Goal: Task Accomplishment & Management: Use online tool/utility

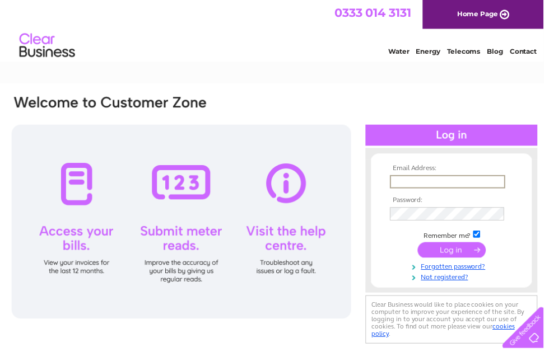
click at [435, 183] on input "text" at bounding box center [452, 183] width 116 height 13
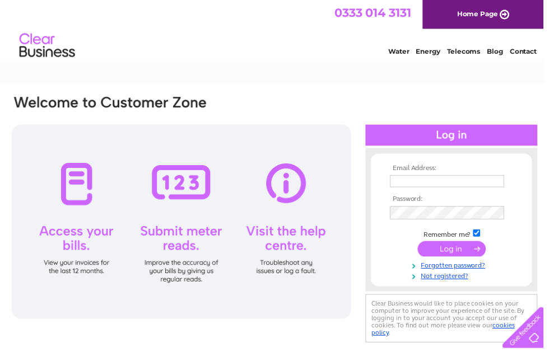
type input "bruce@hoscote.com"
click at [464, 251] on input "submit" at bounding box center [456, 252] width 69 height 16
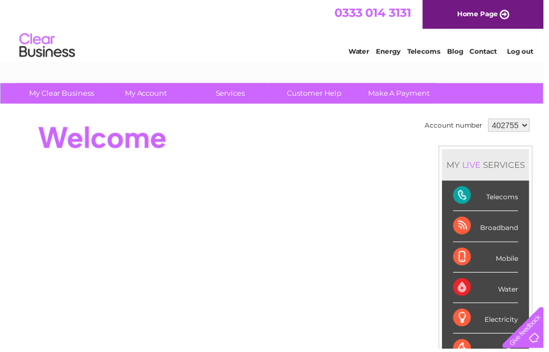
select select "967706"
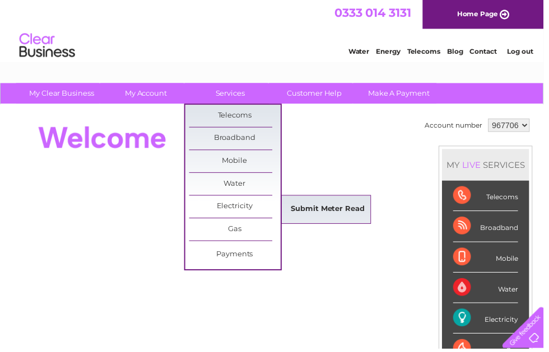
click at [346, 213] on link "Submit Meter Read" at bounding box center [331, 211] width 92 height 22
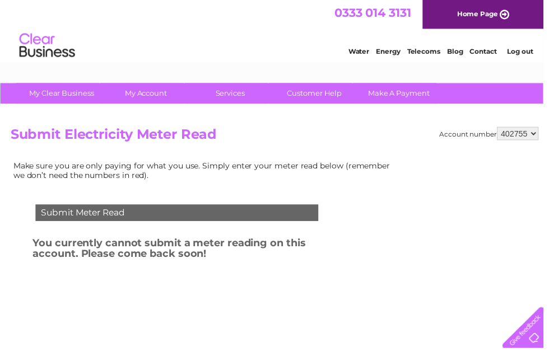
select select "967706"
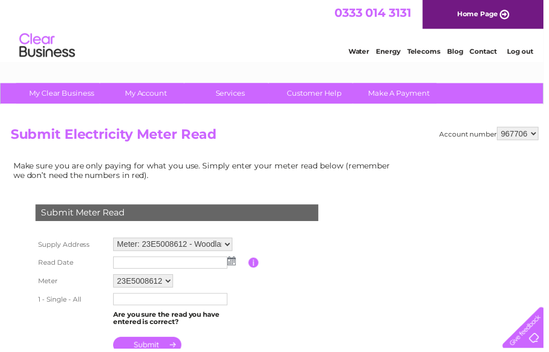
click at [232, 266] on img at bounding box center [234, 263] width 8 height 9
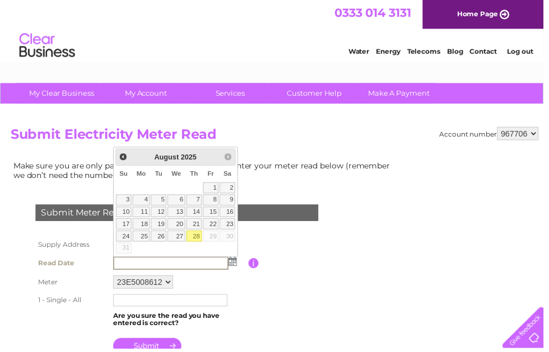
click at [197, 237] on link "28" at bounding box center [196, 238] width 16 height 11
type input "2025/08/28"
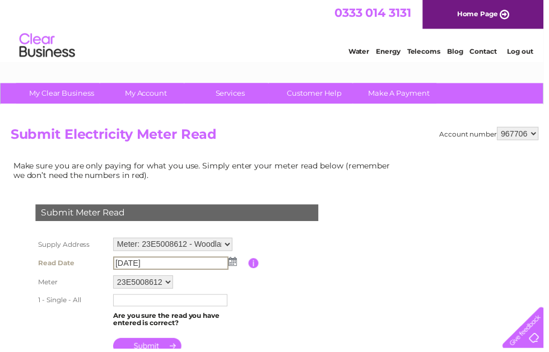
click at [162, 305] on input "text" at bounding box center [171, 303] width 115 height 12
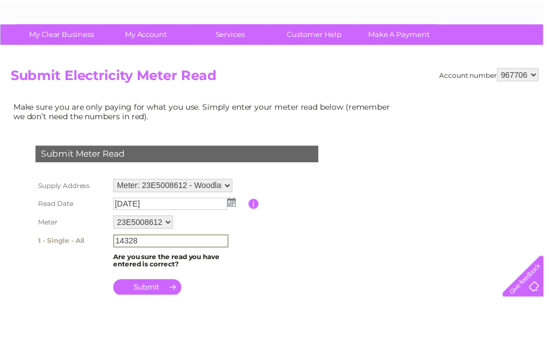
scroll to position [16, 0]
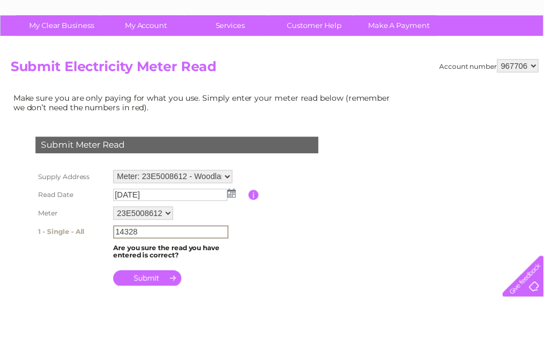
type input "14328"
click at [156, 325] on input "submit" at bounding box center [148, 333] width 69 height 16
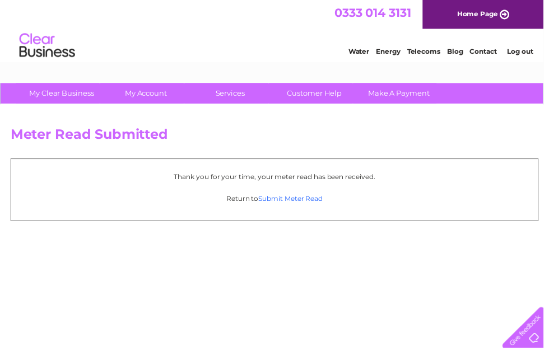
click at [312, 200] on link "Submit Meter Read" at bounding box center [293, 201] width 65 height 8
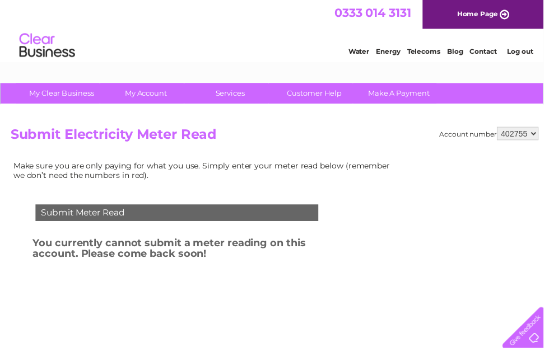
select select "967706"
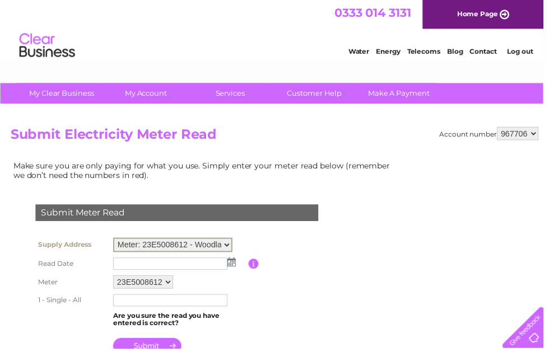
select select "132798"
click at [233, 265] on img at bounding box center [234, 263] width 8 height 9
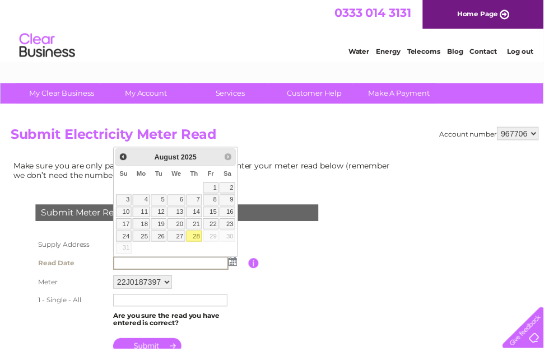
click at [199, 237] on link "28" at bounding box center [196, 238] width 16 height 11
type input "[DATE]"
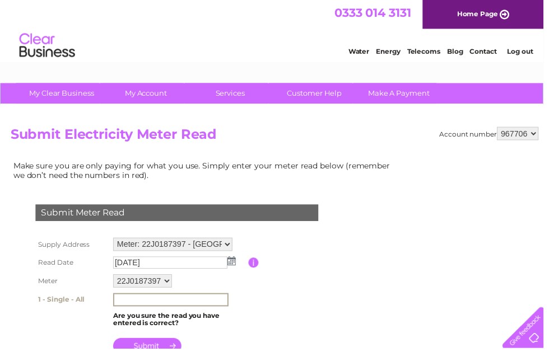
click at [186, 306] on input "text" at bounding box center [172, 302] width 116 height 13
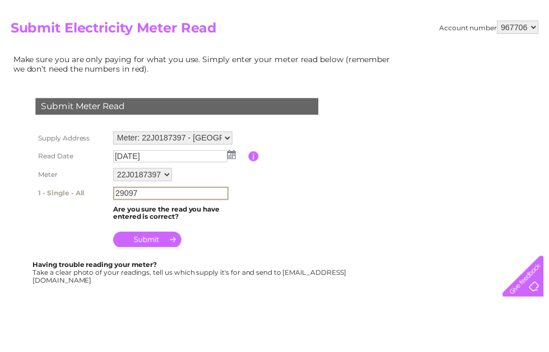
scroll to position [61, 0]
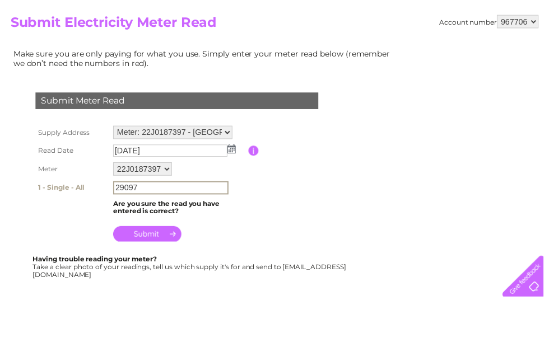
type input "29097"
click at [143, 280] on input "submit" at bounding box center [148, 288] width 69 height 16
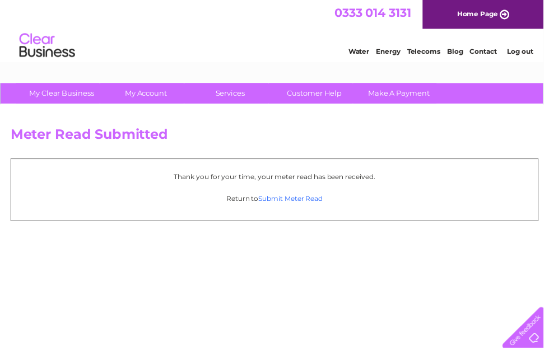
click at [310, 201] on link "Submit Meter Read" at bounding box center [293, 201] width 65 height 8
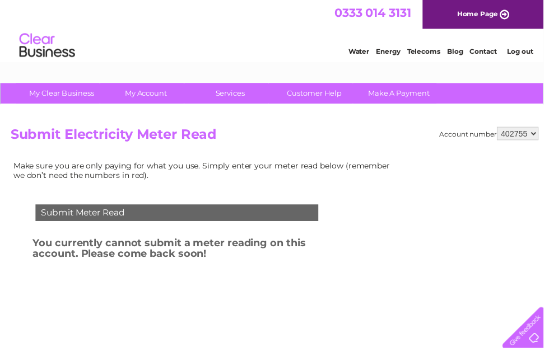
select select "967706"
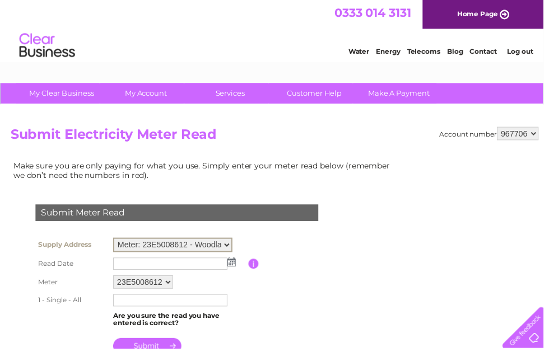
select select "132799"
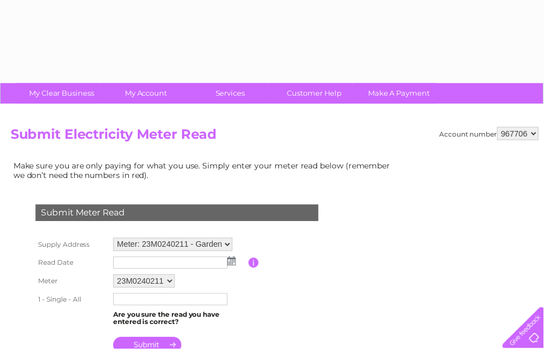
click at [235, 265] on img at bounding box center [234, 263] width 8 height 9
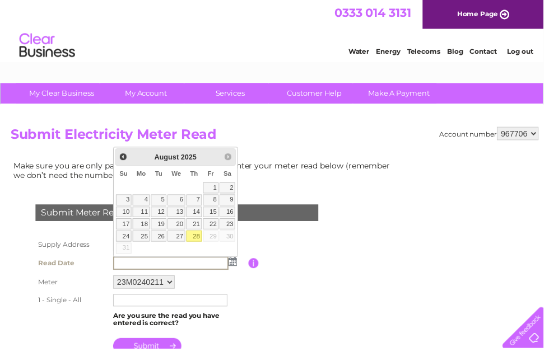
click at [197, 236] on link "28" at bounding box center [196, 238] width 16 height 11
type input "2025/08/28"
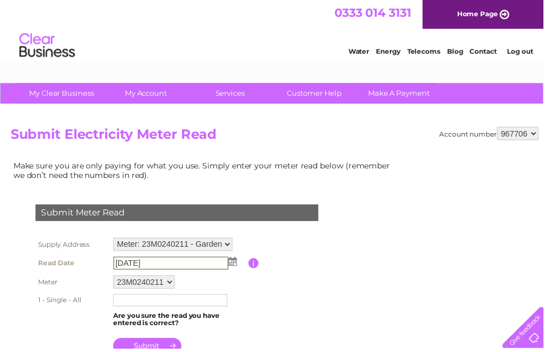
click at [158, 307] on input "text" at bounding box center [171, 303] width 115 height 12
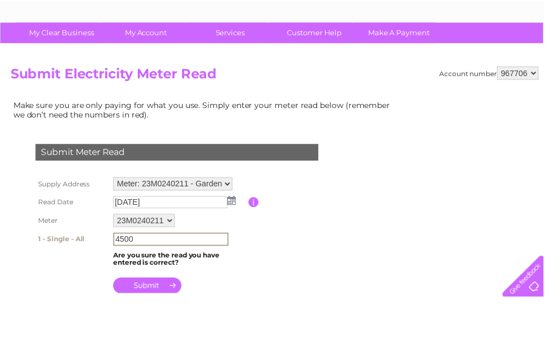
scroll to position [9, 0]
type input "4500"
click at [160, 333] on input "submit" at bounding box center [148, 341] width 69 height 16
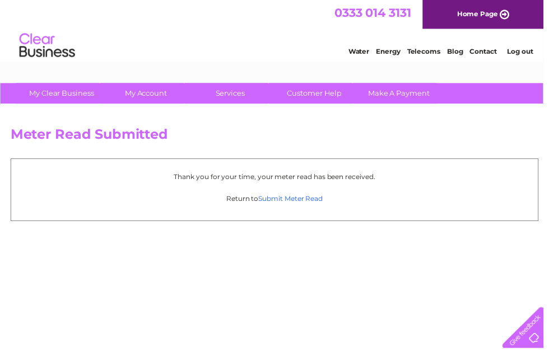
click at [291, 200] on link "Submit Meter Read" at bounding box center [293, 201] width 65 height 8
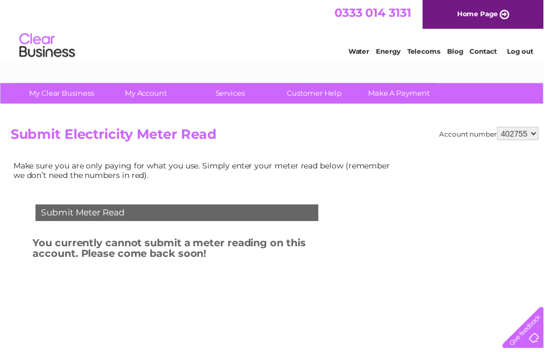
select select "967706"
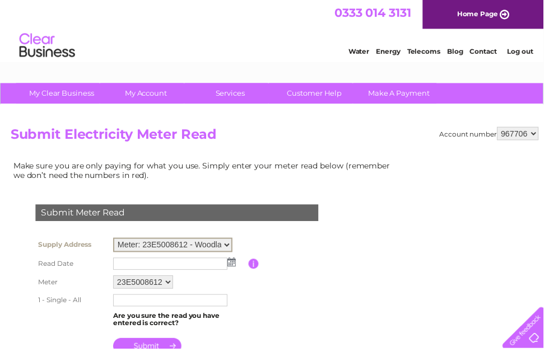
select select "132802"
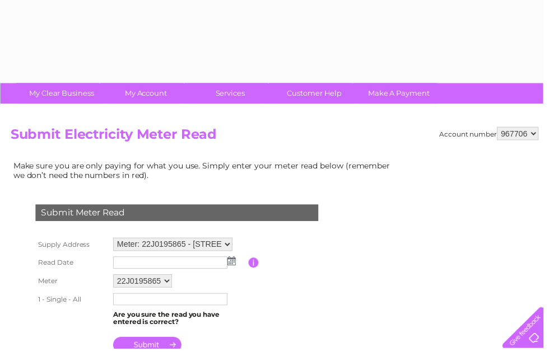
click at [233, 264] on img at bounding box center [234, 263] width 8 height 9
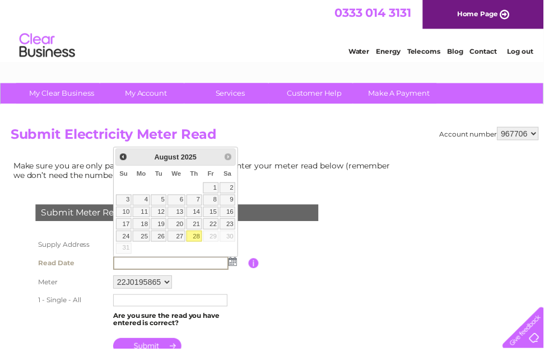
click at [199, 237] on link "28" at bounding box center [196, 238] width 16 height 11
type input "[DATE]"
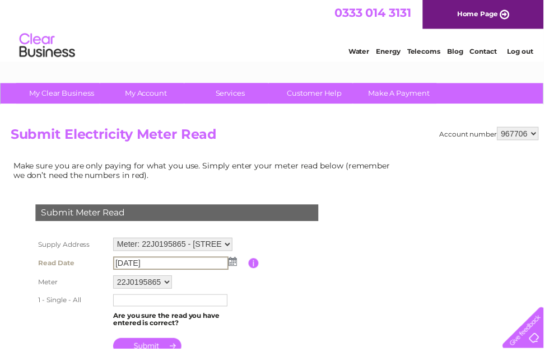
click at [185, 302] on input "text" at bounding box center [171, 303] width 115 height 12
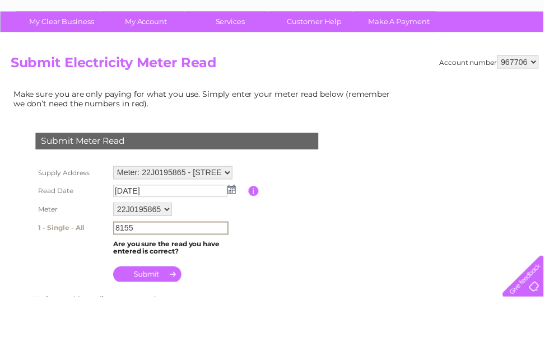
scroll to position [36, 0]
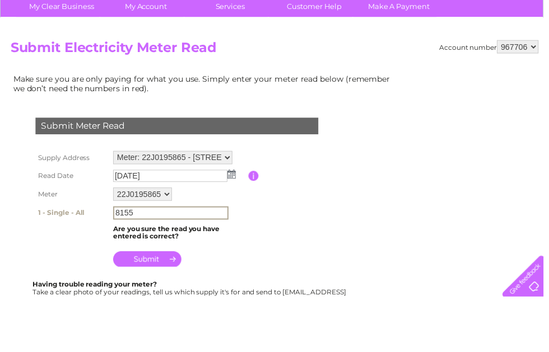
type input "8155"
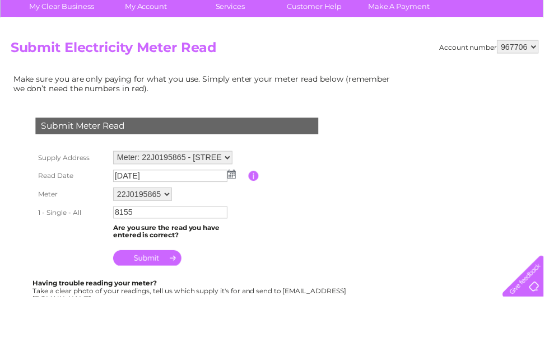
click at [142, 305] on input "submit" at bounding box center [148, 313] width 69 height 16
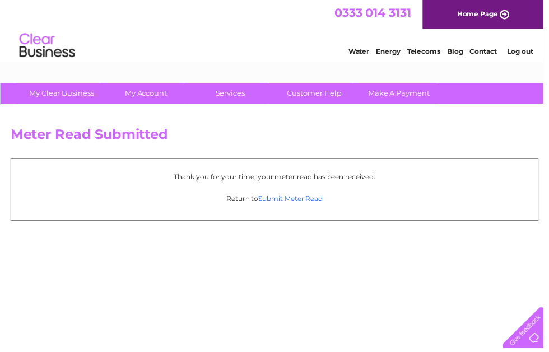
click at [297, 199] on link "Submit Meter Read" at bounding box center [293, 201] width 65 height 8
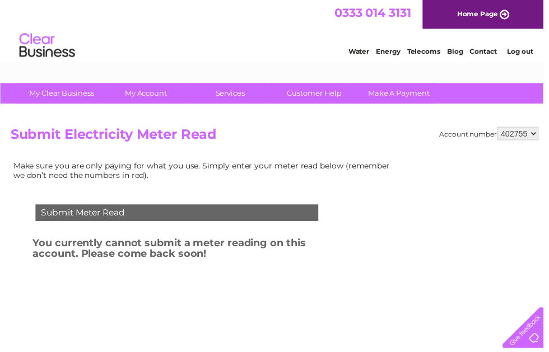
select select "967706"
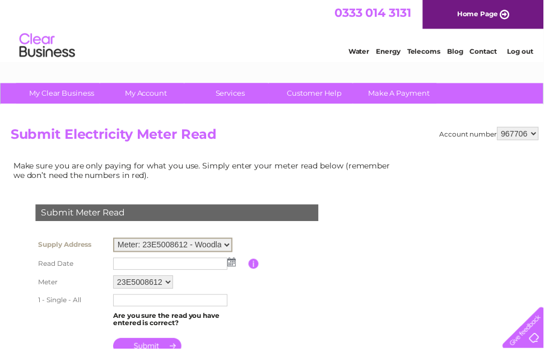
select select "132803"
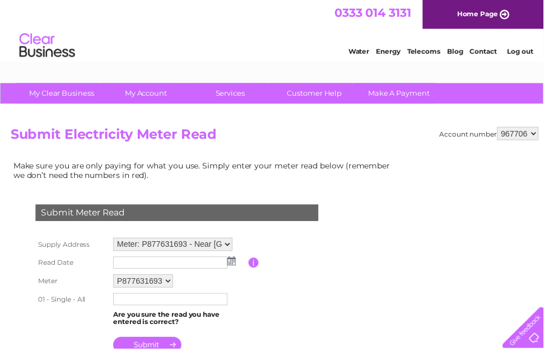
click at [233, 265] on img at bounding box center [234, 263] width 8 height 9
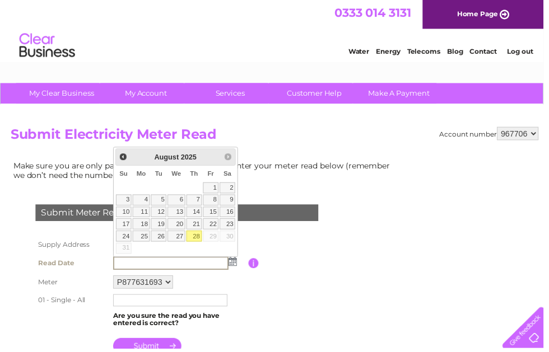
click at [196, 237] on link "28" at bounding box center [196, 238] width 16 height 11
type input "[DATE]"
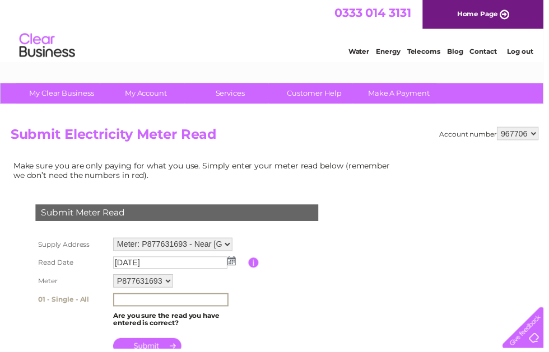
click at [166, 308] on input "text" at bounding box center [172, 302] width 116 height 13
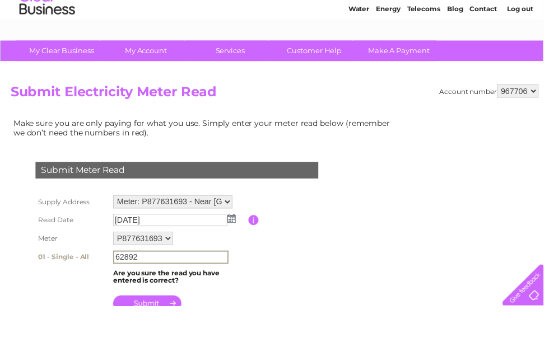
type input "62892"
click at [148, 342] on input "submit" at bounding box center [148, 350] width 69 height 16
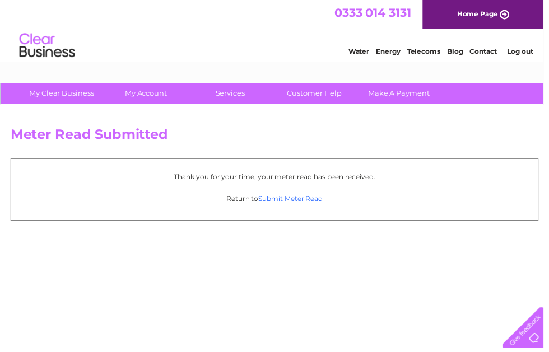
click at [299, 202] on link "Submit Meter Read" at bounding box center [293, 201] width 65 height 8
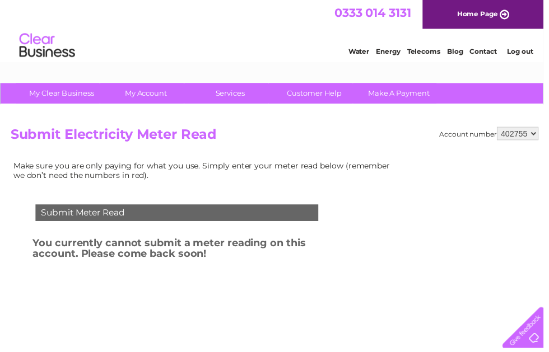
select select "967706"
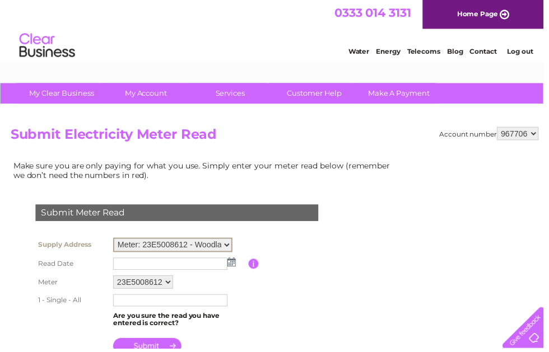
select select "132801"
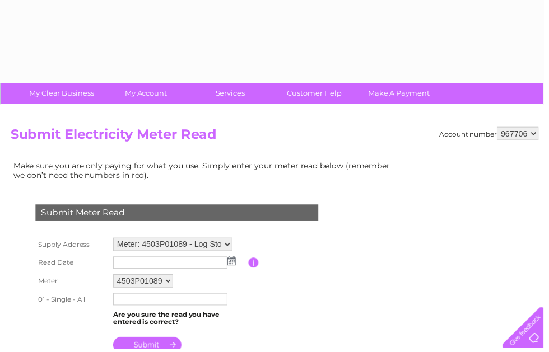
click at [233, 264] on img at bounding box center [234, 263] width 8 height 9
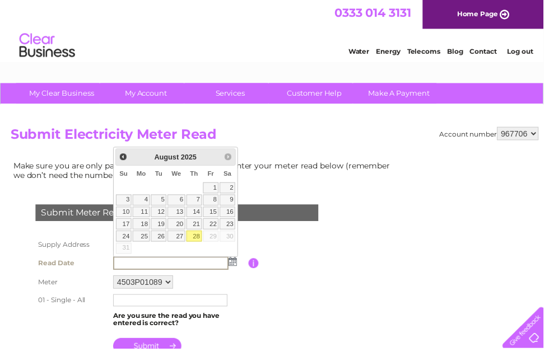
click at [198, 239] on link "28" at bounding box center [196, 238] width 16 height 11
type input "[DATE]"
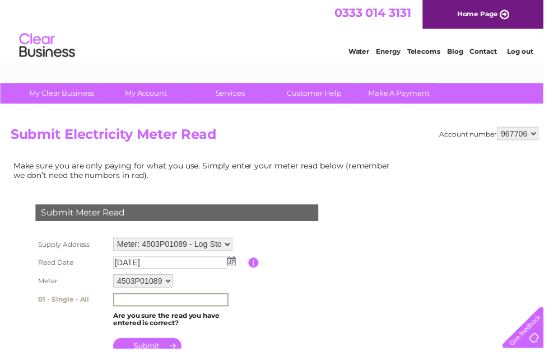
click at [179, 303] on input "text" at bounding box center [172, 302] width 116 height 13
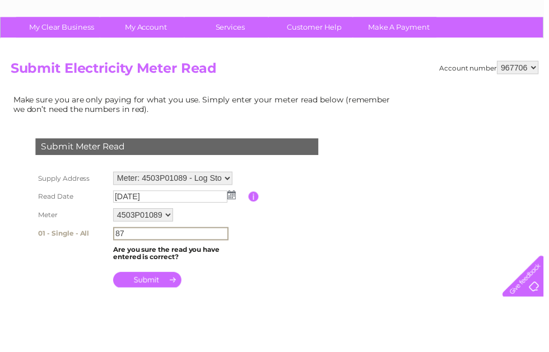
scroll to position [29, 0]
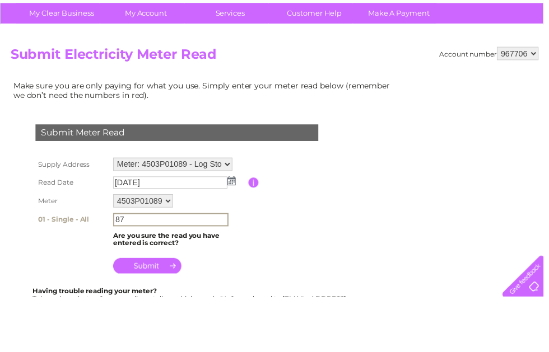
type input "87"
click at [134, 312] on input "submit" at bounding box center [148, 320] width 69 height 16
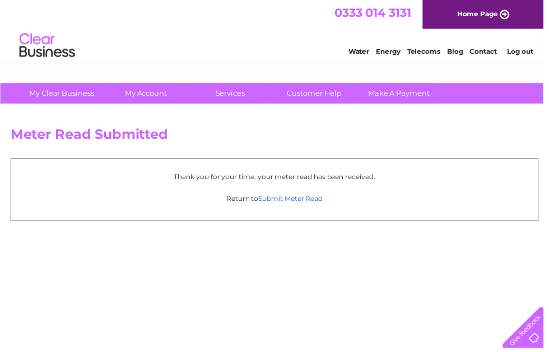
click at [289, 202] on link "Submit Meter Read" at bounding box center [293, 201] width 65 height 8
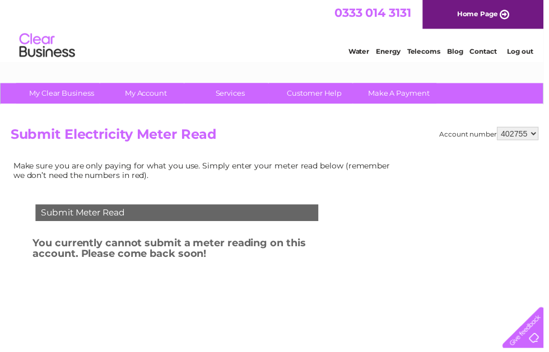
select select "967706"
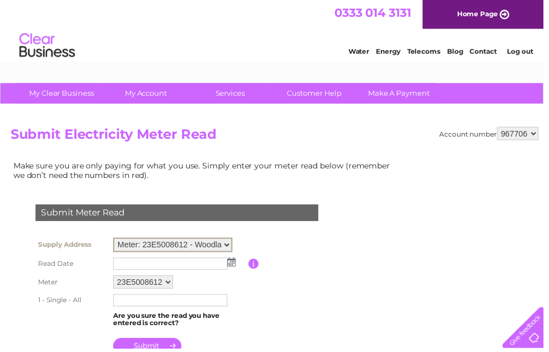
select select "132804"
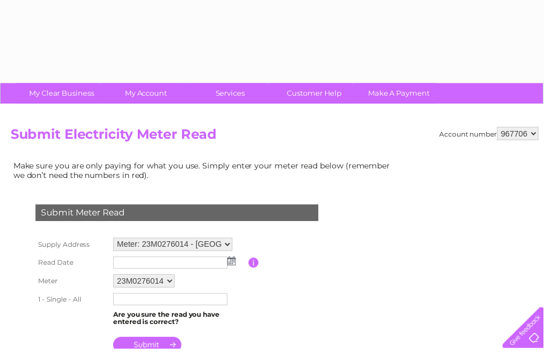
click at [233, 264] on img at bounding box center [234, 263] width 8 height 9
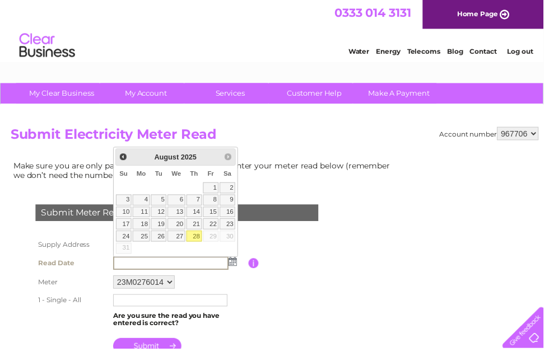
click at [200, 239] on link "28" at bounding box center [196, 238] width 16 height 11
type input "[DATE]"
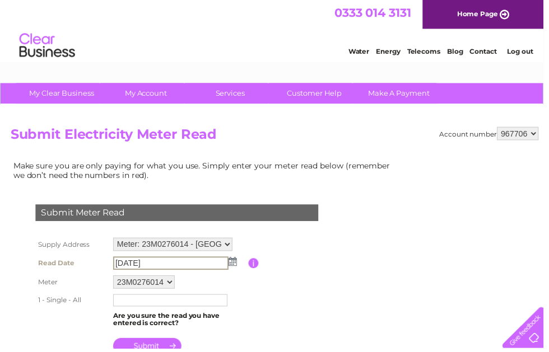
click at [197, 302] on input "text" at bounding box center [171, 303] width 115 height 12
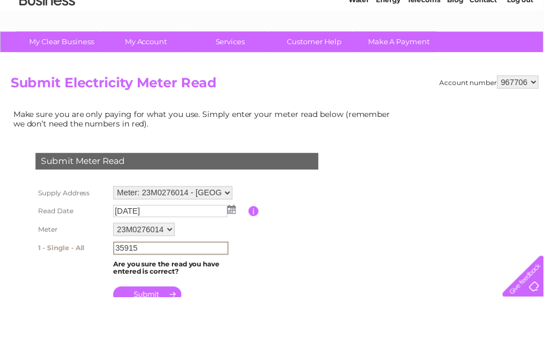
scroll to position [2, 0]
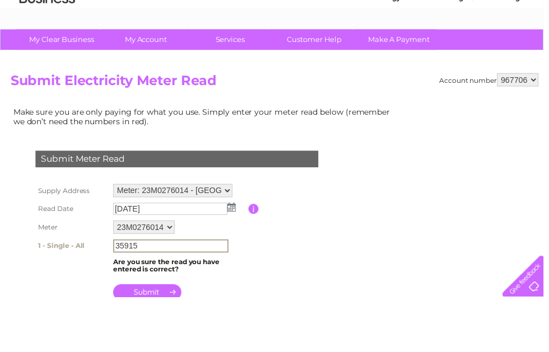
type input "35915"
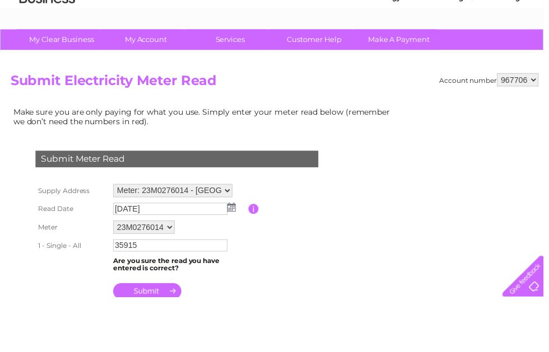
click at [157, 338] on input "submit" at bounding box center [148, 346] width 69 height 16
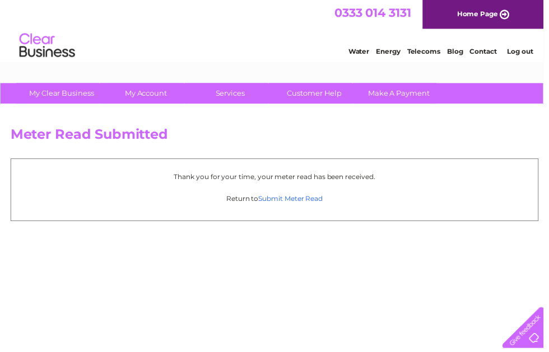
click at [317, 199] on link "Submit Meter Read" at bounding box center [293, 201] width 65 height 8
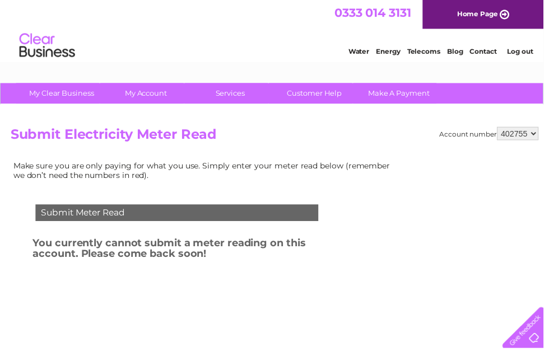
select select "967706"
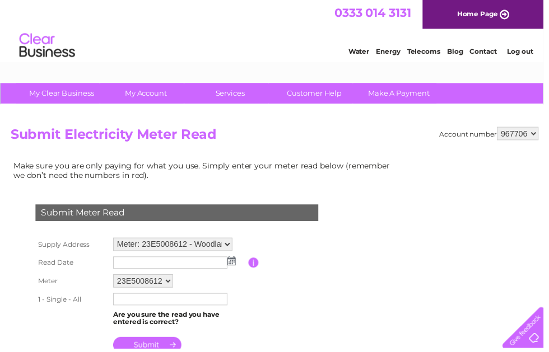
click at [235, 263] on img at bounding box center [234, 263] width 8 height 9
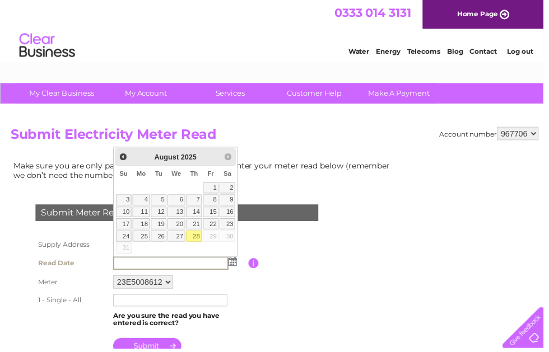
click at [196, 240] on link "28" at bounding box center [196, 238] width 16 height 11
type input "[DATE]"
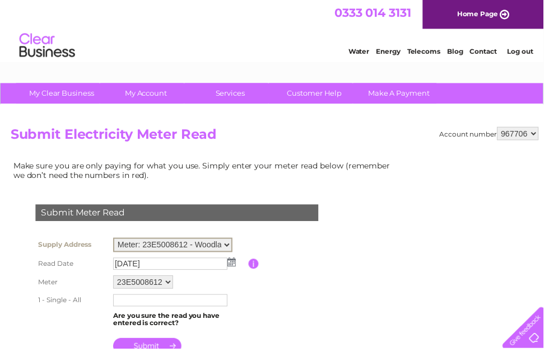
select select "132805"
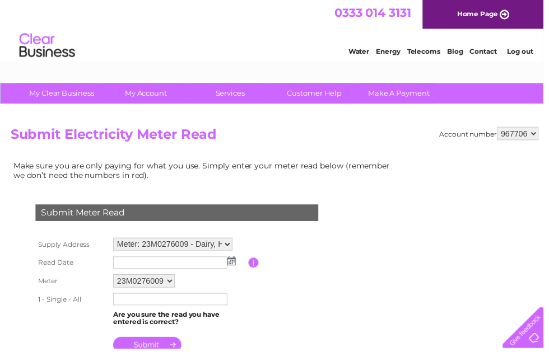
click at [233, 264] on img at bounding box center [234, 263] width 8 height 9
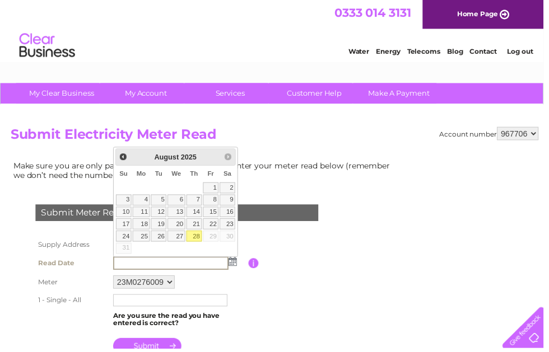
click at [195, 236] on link "28" at bounding box center [196, 238] width 16 height 11
type input "2025/08/28"
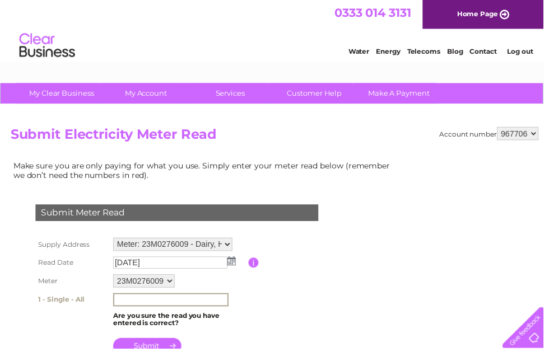
click at [193, 304] on input "text" at bounding box center [172, 302] width 116 height 13
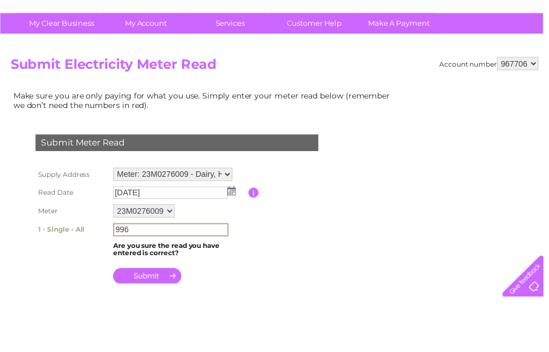
scroll to position [19, 0]
type input "996"
click at [146, 322] on input "submit" at bounding box center [148, 330] width 69 height 16
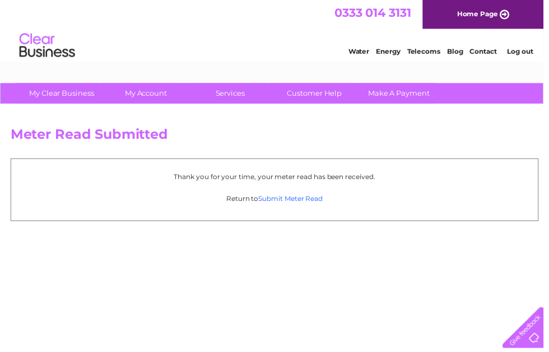
click at [284, 199] on link "Submit Meter Read" at bounding box center [293, 201] width 65 height 8
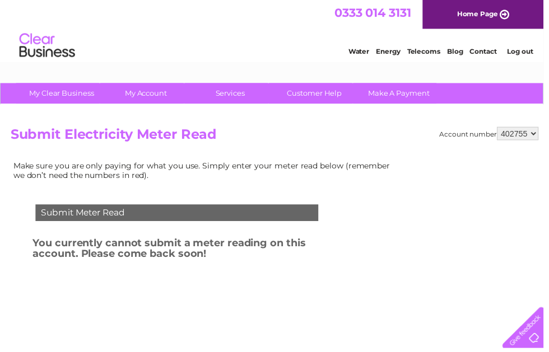
select select "967706"
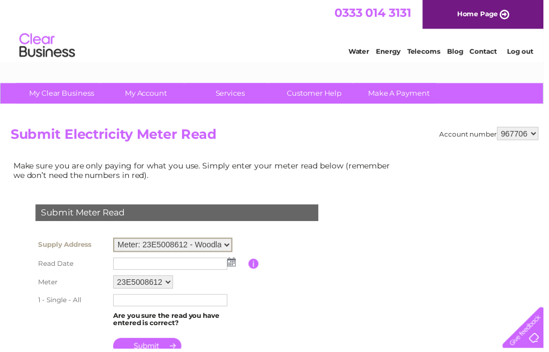
select select "132800"
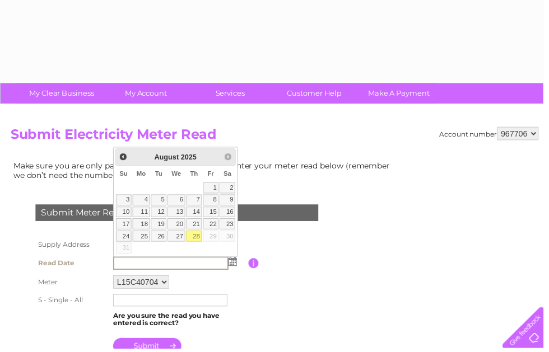
click at [195, 237] on link "28" at bounding box center [196, 238] width 16 height 11
type input "[DATE]"
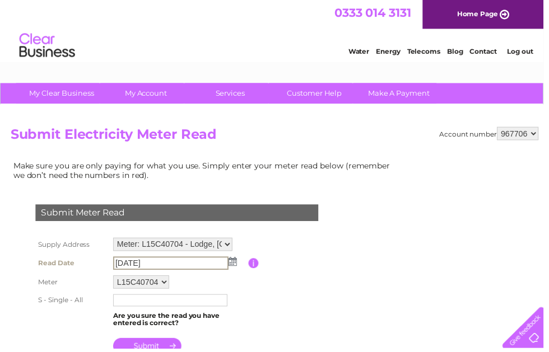
click at [169, 303] on input "text" at bounding box center [171, 303] width 115 height 12
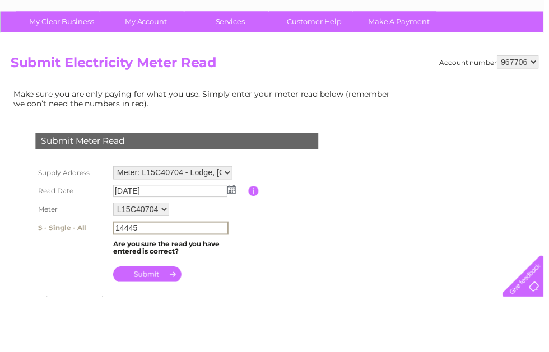
scroll to position [35, 0]
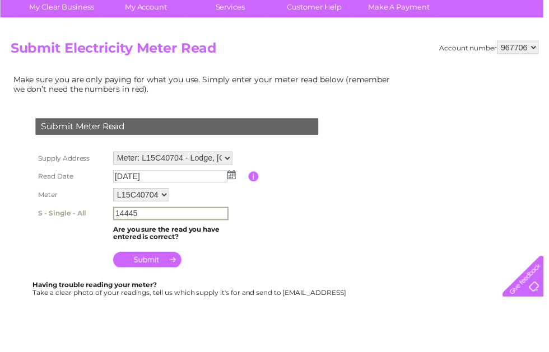
type input "14445"
click at [154, 306] on input "submit" at bounding box center [148, 314] width 69 height 16
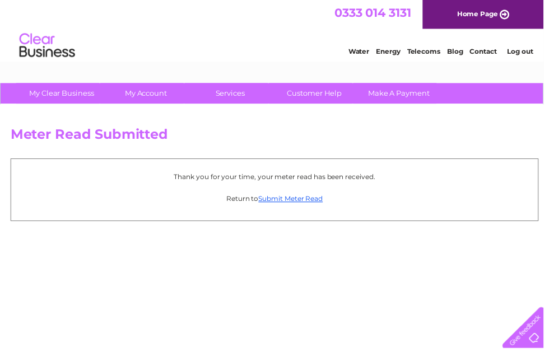
click at [534, 50] on link "Log out" at bounding box center [525, 52] width 26 height 8
